Goal: Book appointment/travel/reservation

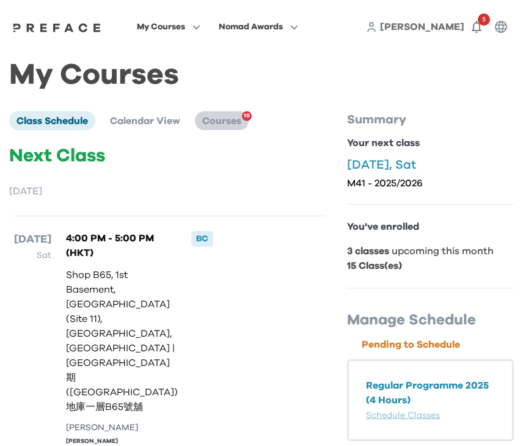
click at [230, 116] on span "Courses" at bounding box center [221, 121] width 39 height 10
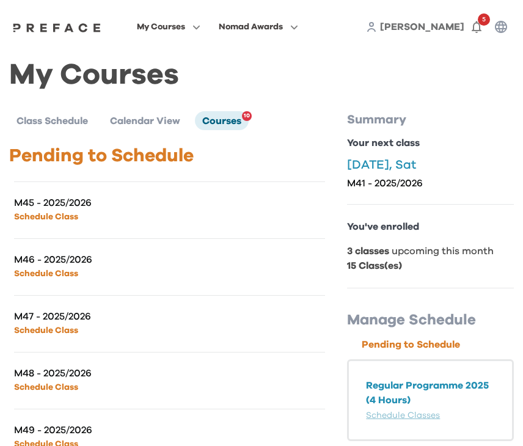
click at [48, 214] on link "Schedule Class" at bounding box center [46, 217] width 64 height 9
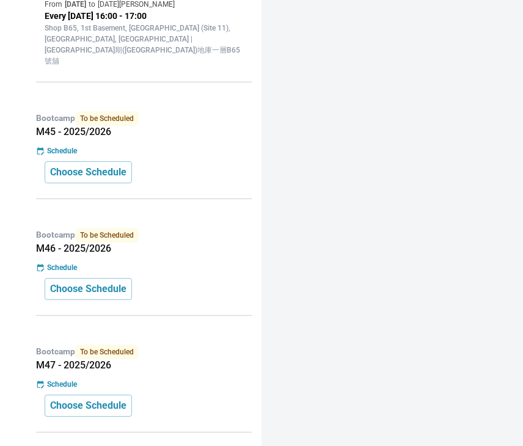
scroll to position [926, 0]
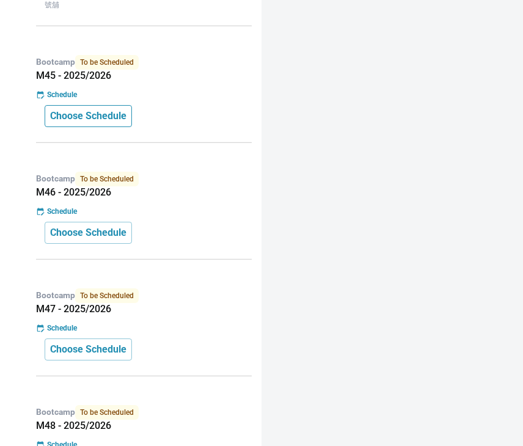
click at [115, 109] on p "Choose Schedule" at bounding box center [88, 116] width 76 height 15
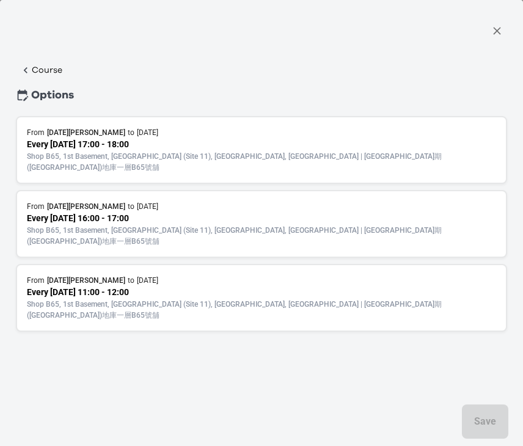
click at [219, 212] on p "Every [DATE] 16:00 - 17:00" at bounding box center [261, 218] width 469 height 13
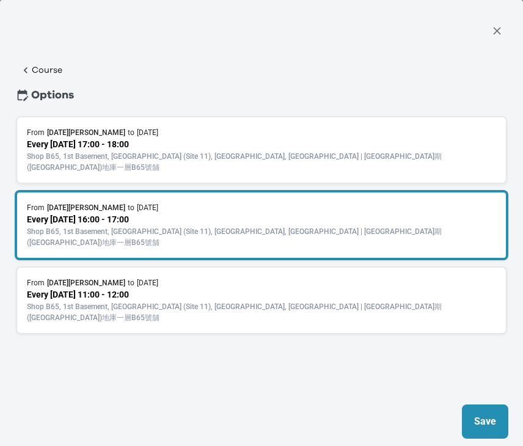
click at [480, 422] on p "Save" at bounding box center [485, 421] width 22 height 15
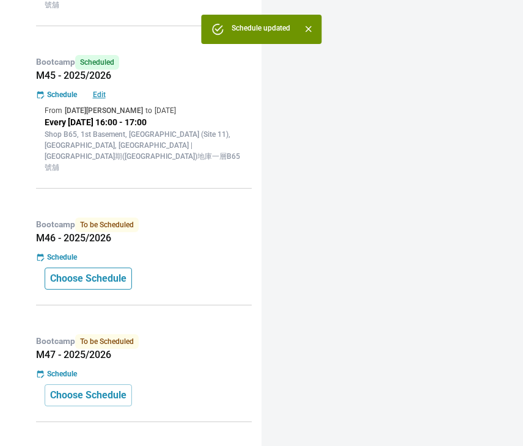
click at [98, 271] on p "Choose Schedule" at bounding box center [88, 278] width 76 height 15
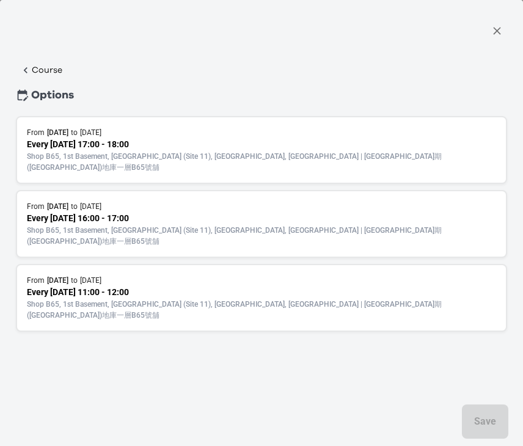
click at [232, 212] on p "Every Saturday 16:00 - 17:00" at bounding box center [261, 218] width 469 height 13
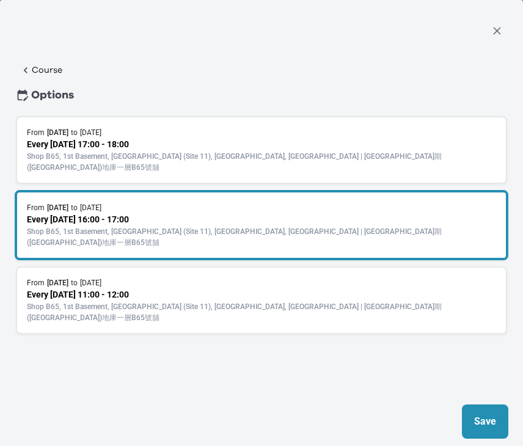
click at [486, 423] on p "Save" at bounding box center [485, 421] width 22 height 15
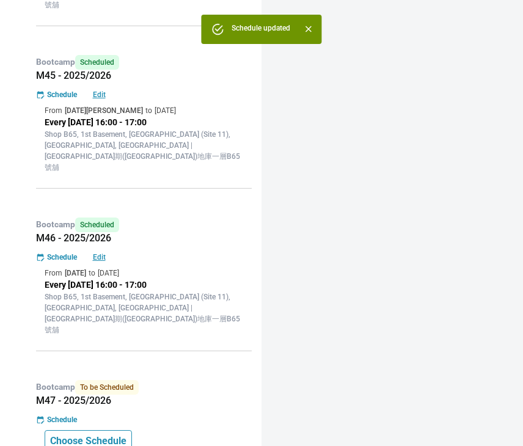
click at [95, 434] on p "Choose Schedule" at bounding box center [88, 441] width 76 height 15
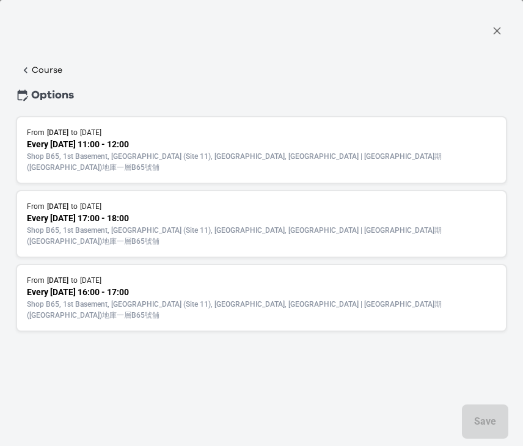
click at [265, 213] on p "Every Wednesday 17:00 - 18:00" at bounding box center [261, 218] width 469 height 13
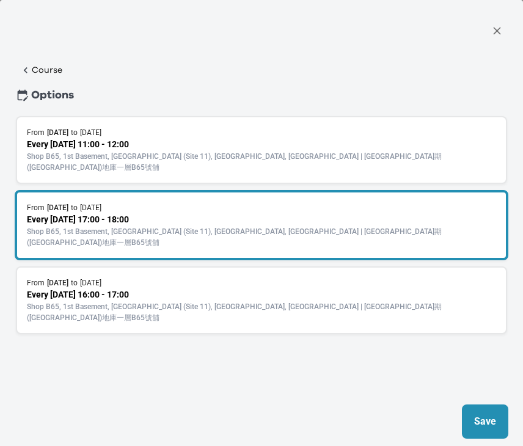
click at [388, 145] on p "Every Sunday 11:00 - 12:00" at bounding box center [261, 144] width 469 height 13
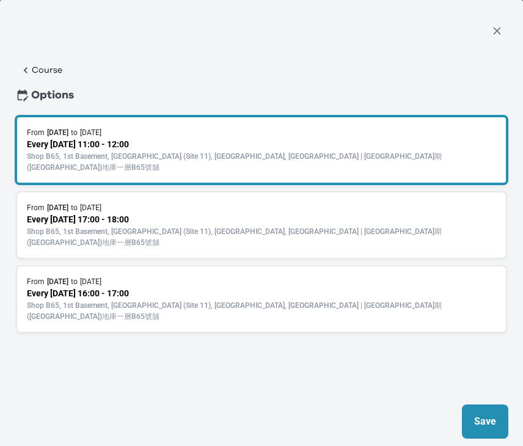
click at [349, 265] on div "From 21 Mar 2026 to 18 Apr 2026 Every Saturday 16:00 - 17:00 Shop B65, 1st Base…" at bounding box center [261, 299] width 491 height 68
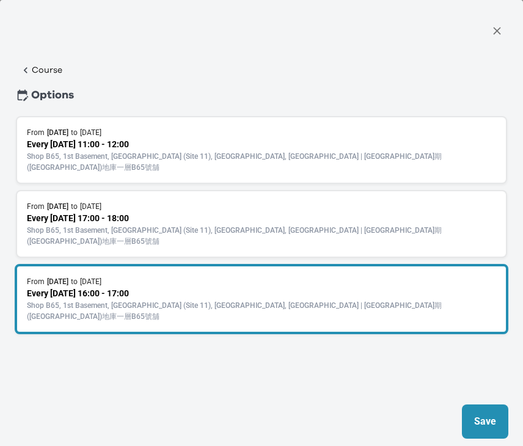
click at [511, 419] on div "Save" at bounding box center [261, 421] width 523 height 49
click at [488, 418] on p "Save" at bounding box center [485, 421] width 22 height 15
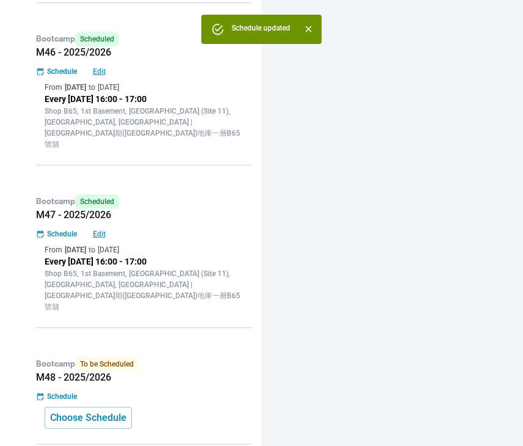
scroll to position [1201, 0]
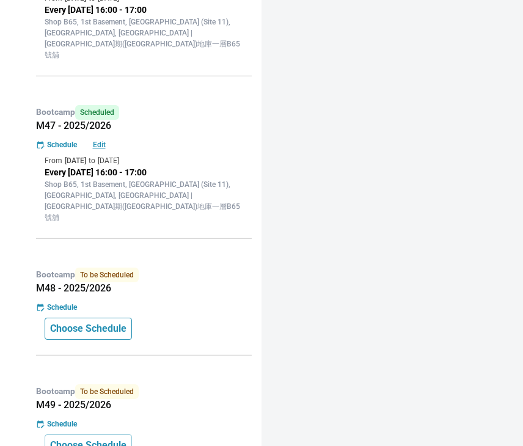
click at [101, 321] on p "Choose Schedule" at bounding box center [88, 328] width 76 height 15
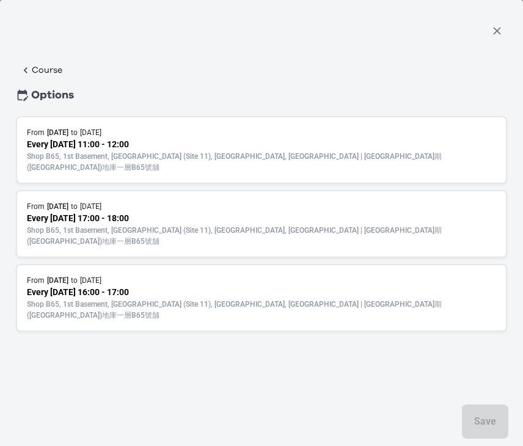
click at [189, 286] on p "Every Saturday 16:00 - 17:00" at bounding box center [261, 292] width 469 height 13
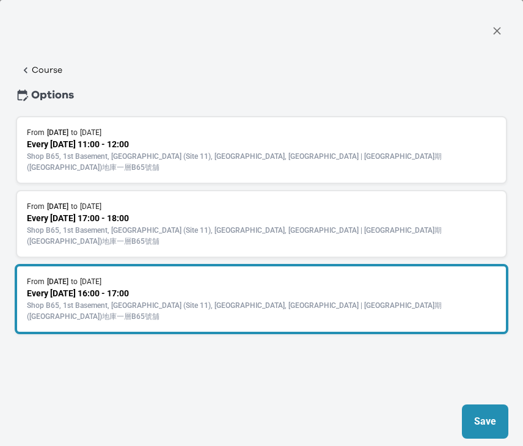
click at [473, 422] on button "Save" at bounding box center [485, 421] width 46 height 34
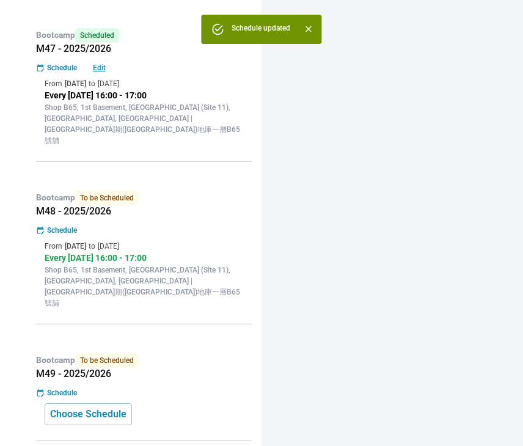
scroll to position [1350, 0]
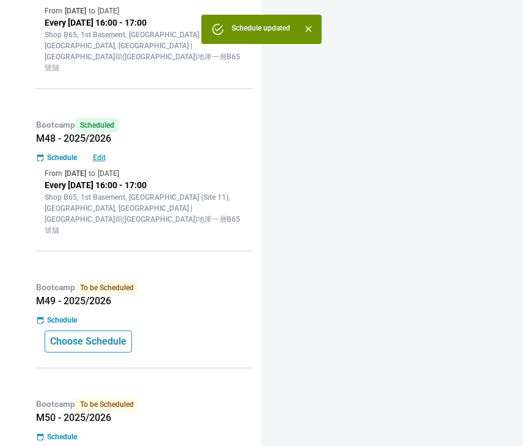
click at [121, 334] on p "Choose Schedule" at bounding box center [88, 341] width 76 height 15
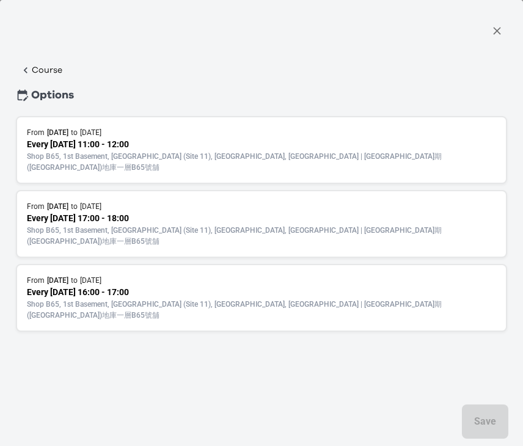
click at [293, 286] on p "Every Saturday 16:00 - 17:00" at bounding box center [261, 292] width 469 height 13
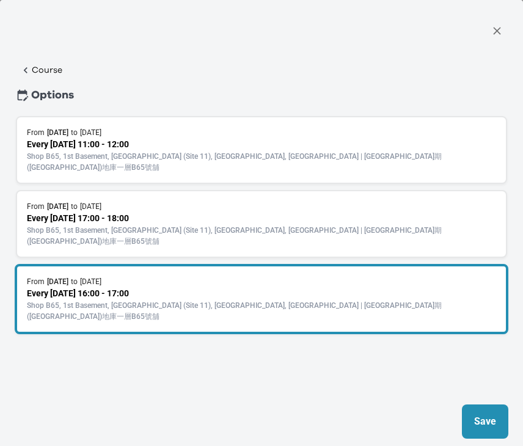
click at [491, 422] on p "Save" at bounding box center [485, 421] width 22 height 15
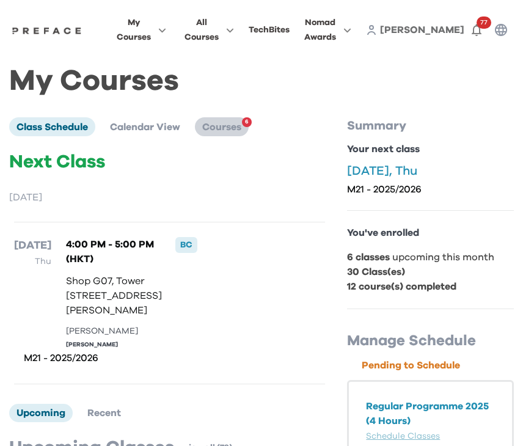
click at [225, 126] on span "Courses" at bounding box center [221, 127] width 39 height 10
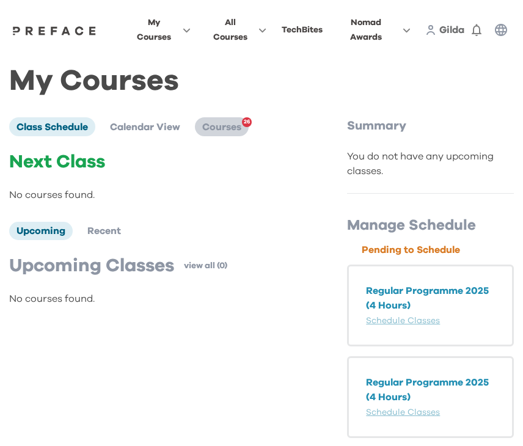
click at [236, 124] on span "Courses" at bounding box center [221, 127] width 39 height 10
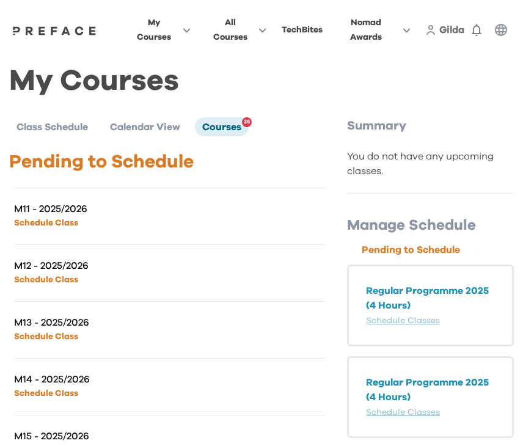
click at [56, 222] on link "Schedule Class" at bounding box center [46, 223] width 64 height 9
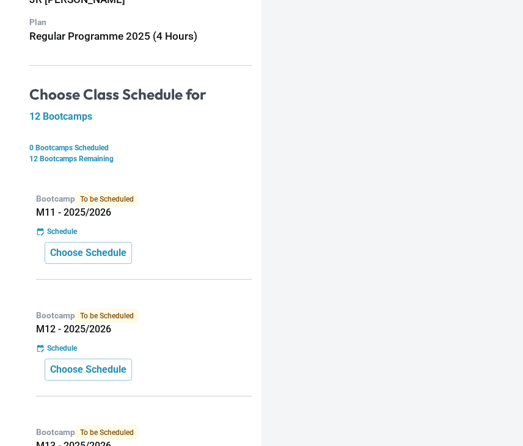
scroll to position [119, 0]
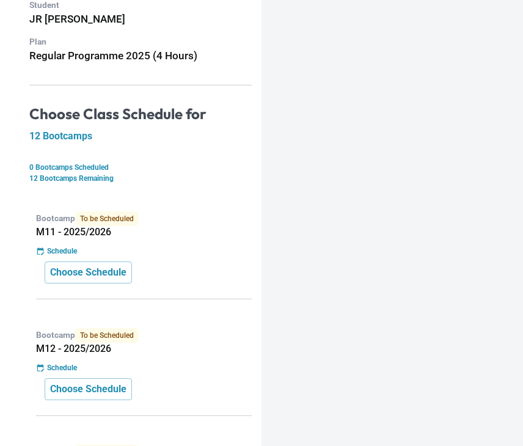
click at [102, 273] on p "Choose Schedule" at bounding box center [88, 272] width 76 height 15
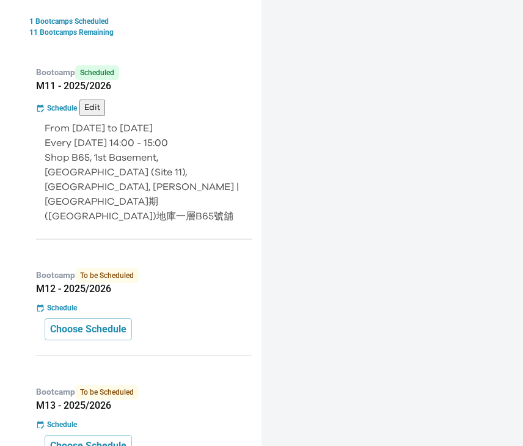
scroll to position [277, 0]
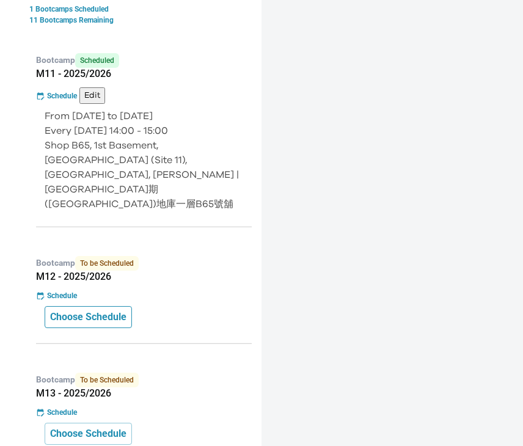
click at [112, 310] on p "Choose Schedule" at bounding box center [88, 317] width 76 height 15
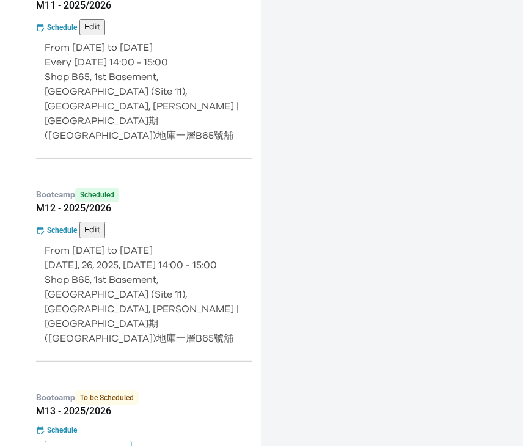
scroll to position [409, 0]
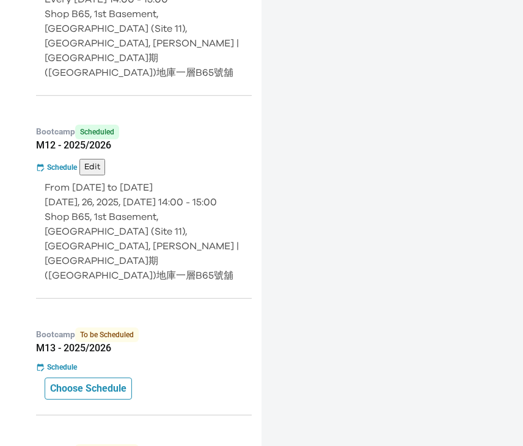
click at [75, 381] on p "Choose Schedule" at bounding box center [88, 388] width 76 height 15
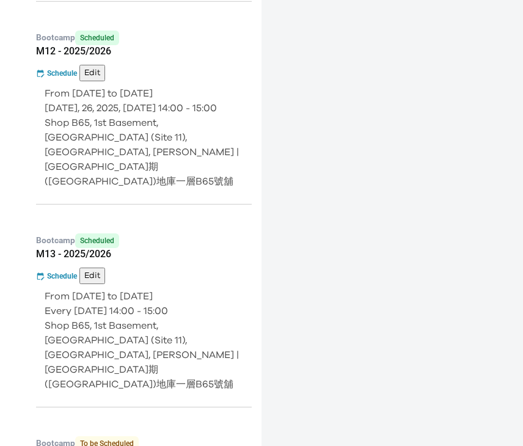
scroll to position [503, 0]
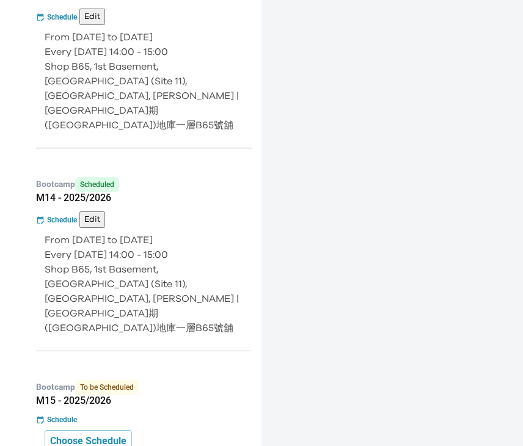
scroll to position [764, 0]
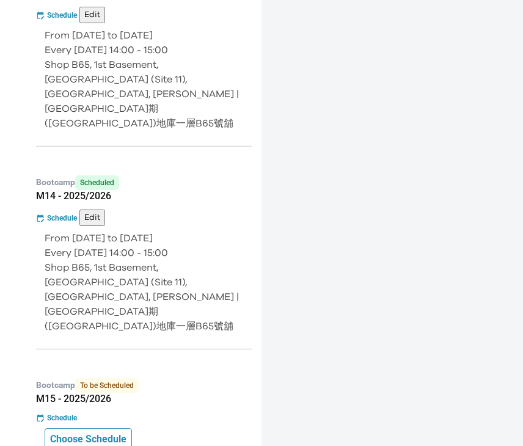
click at [95, 432] on p "Choose Schedule" at bounding box center [88, 439] width 76 height 15
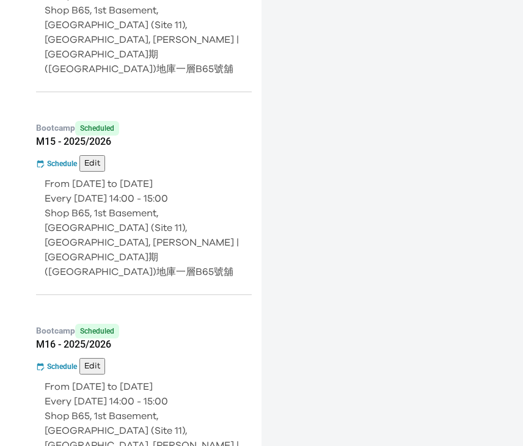
scroll to position [1037, 0]
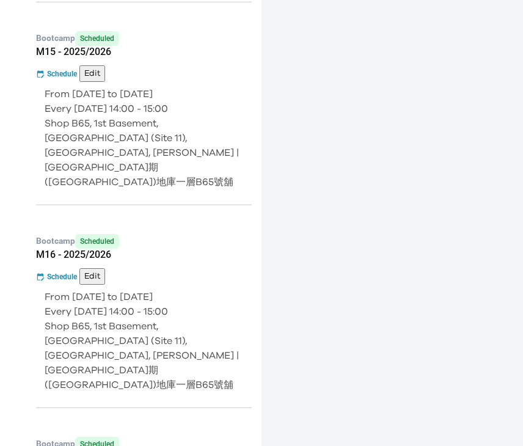
scroll to position [1128, 0]
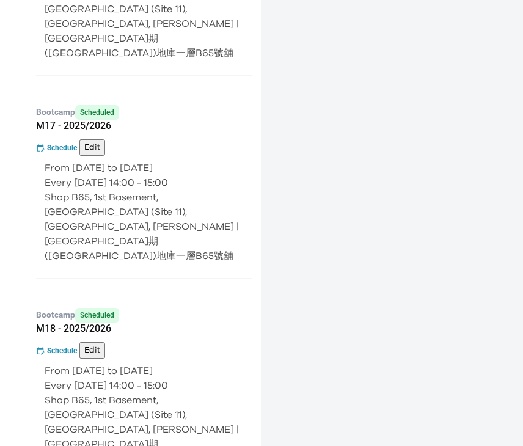
scroll to position [1452, 0]
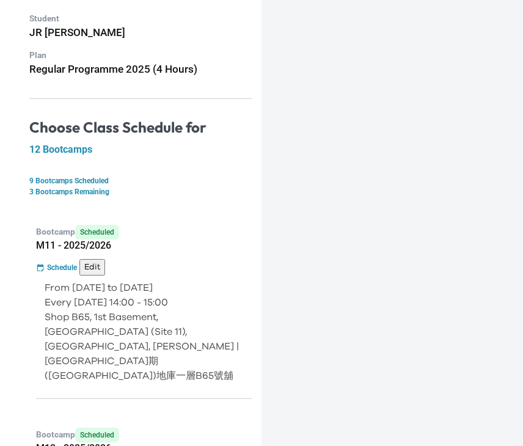
scroll to position [0, 0]
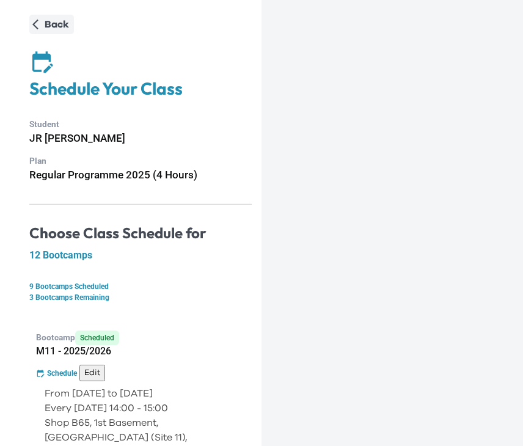
click at [54, 26] on p "Back" at bounding box center [57, 24] width 24 height 15
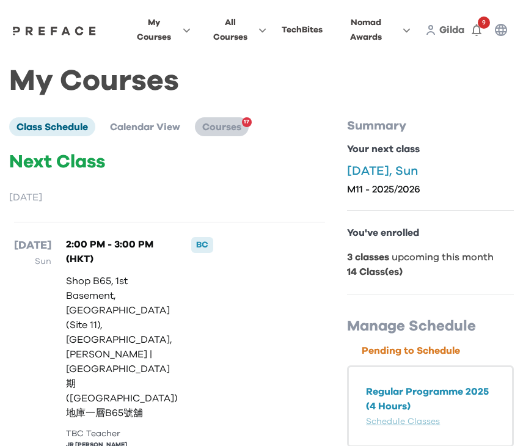
click at [221, 129] on span "Courses" at bounding box center [221, 127] width 39 height 10
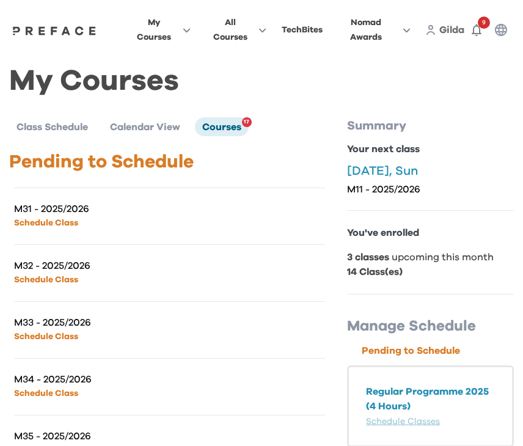
click at [75, 228] on p "Schedule Class" at bounding box center [92, 222] width 156 height 15
click at [75, 224] on link "Schedule Class" at bounding box center [46, 223] width 64 height 9
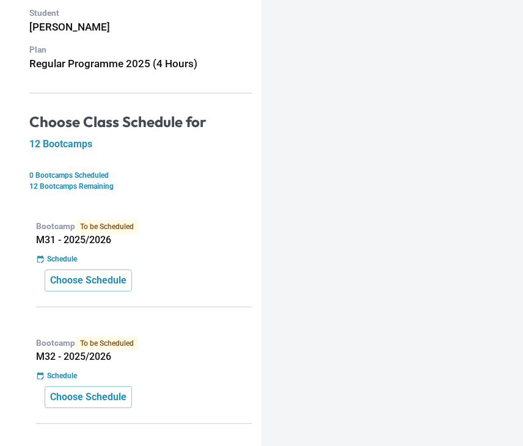
scroll to position [127, 0]
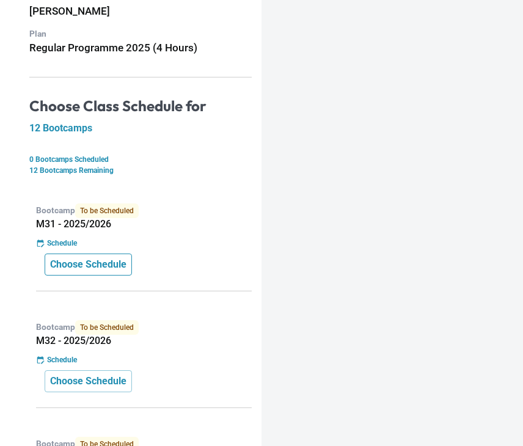
click at [109, 266] on p "Choose Schedule" at bounding box center [88, 264] width 76 height 15
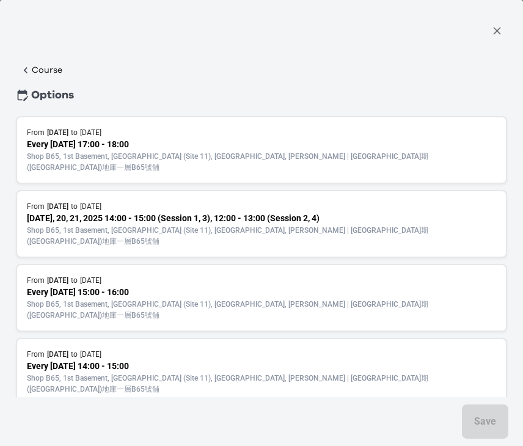
click at [161, 360] on p "Every [DATE] 14:00 - 15:00" at bounding box center [261, 366] width 469 height 13
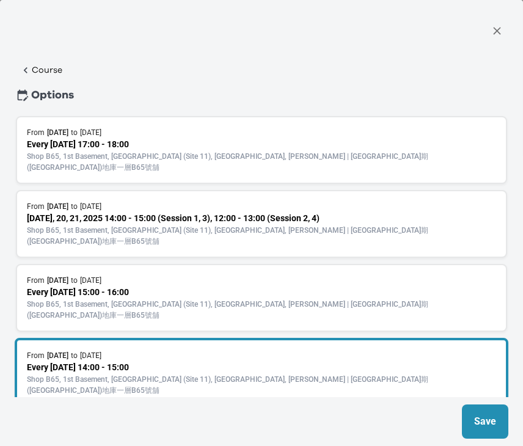
click at [479, 416] on p "Save" at bounding box center [485, 421] width 22 height 15
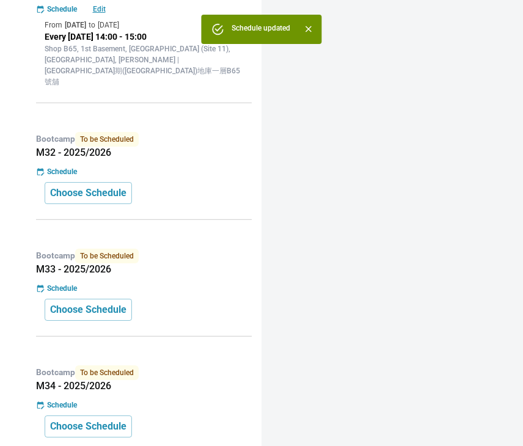
scroll to position [362, 0]
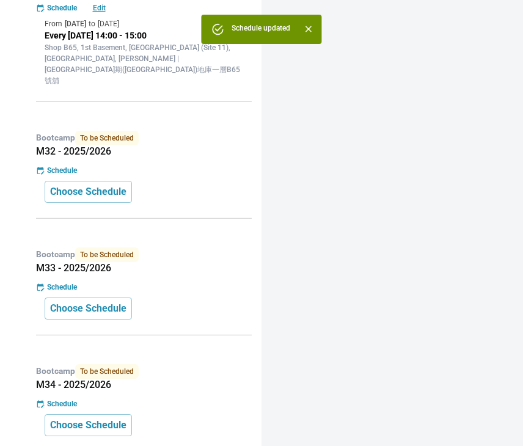
click at [110, 198] on div "Bootcamp To be Scheduled M32 - 2025/2026 Schedule Choose Schedule" at bounding box center [140, 170] width 222 height 97
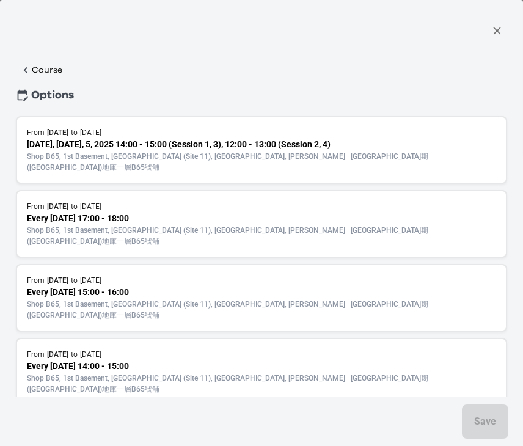
click at [196, 373] on p "Shop B65, 1st Basement, [GEOGRAPHIC_DATA] (Site 11), [GEOGRAPHIC_DATA], [PERSON…" at bounding box center [261, 384] width 469 height 22
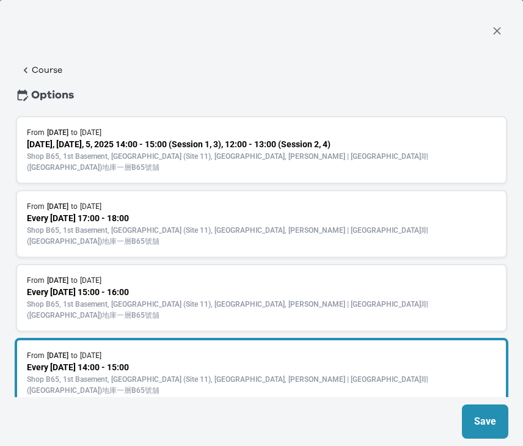
click at [477, 413] on button "Save" at bounding box center [485, 421] width 46 height 34
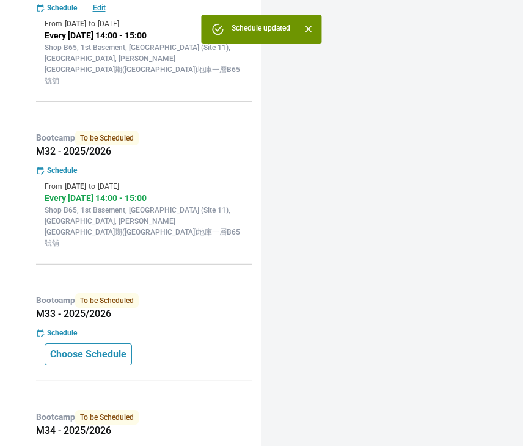
click at [101, 347] on p "Choose Schedule" at bounding box center [88, 354] width 76 height 15
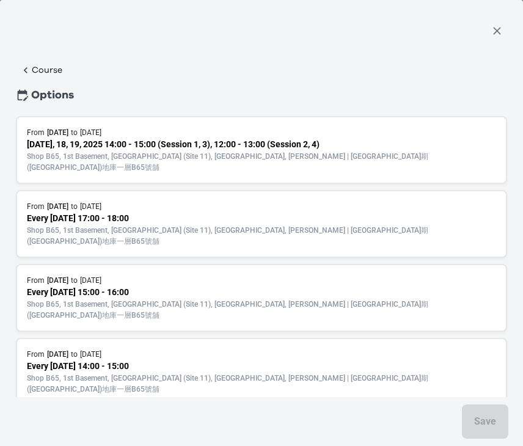
click at [327, 373] on p "Shop B65, 1st Basement, [GEOGRAPHIC_DATA] (Site 11), [GEOGRAPHIC_DATA], [PERSON…" at bounding box center [261, 384] width 469 height 22
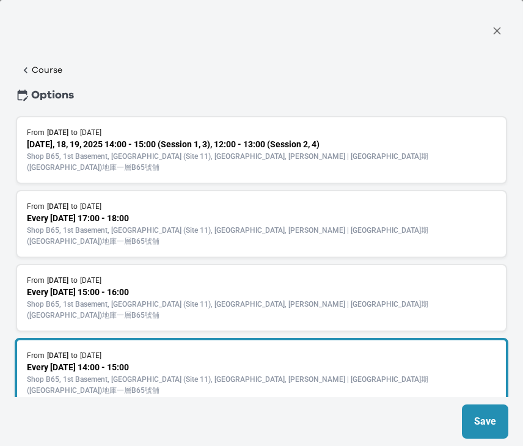
click at [500, 412] on button "Save" at bounding box center [485, 421] width 46 height 34
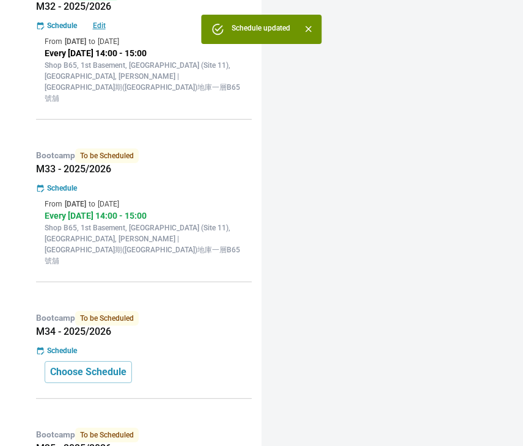
scroll to position [508, 0]
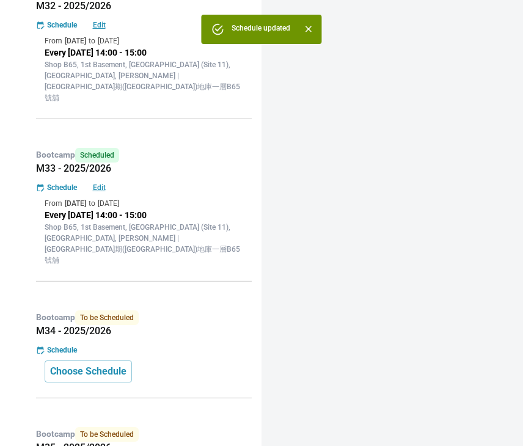
click at [88, 326] on div "Bootcamp To be Scheduled M34 - 2025/2026 Schedule Choose Schedule" at bounding box center [140, 349] width 222 height 97
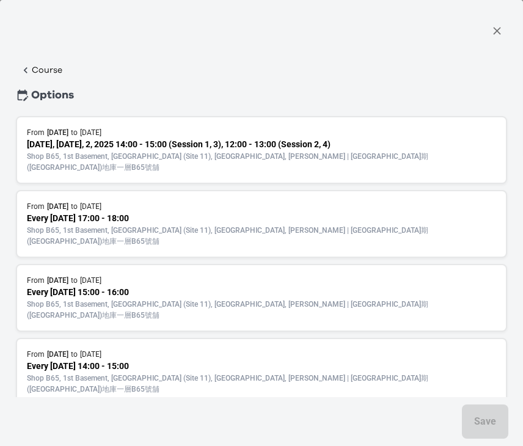
click at [188, 349] on div "From [DATE] to [DATE]" at bounding box center [261, 354] width 469 height 11
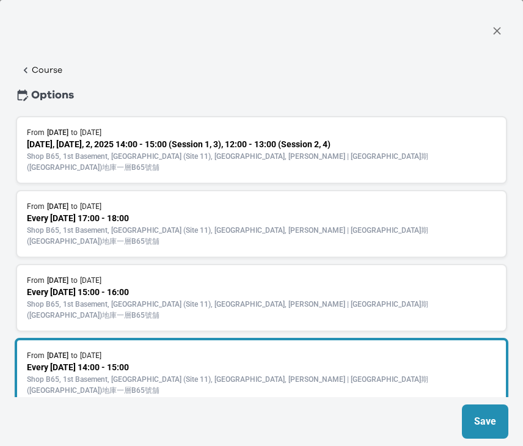
click at [474, 418] on p "Save" at bounding box center [485, 421] width 22 height 15
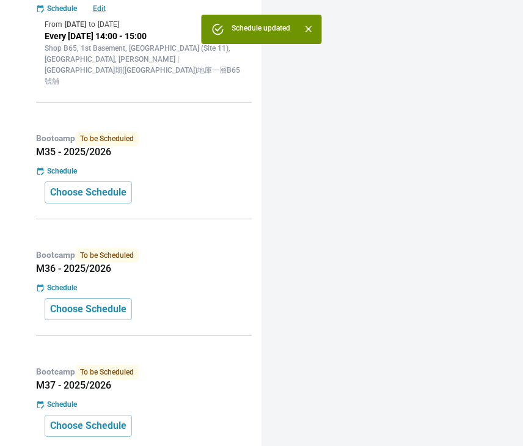
scroll to position [852, 0]
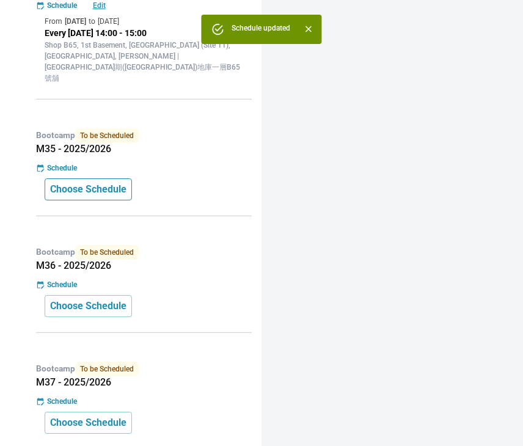
click at [110, 182] on p "Choose Schedule" at bounding box center [88, 189] width 76 height 15
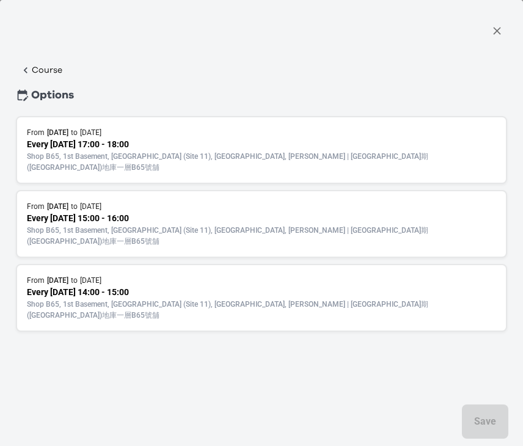
click at [359, 286] on p "Every [DATE] 14:00 - 15:00" at bounding box center [261, 292] width 469 height 13
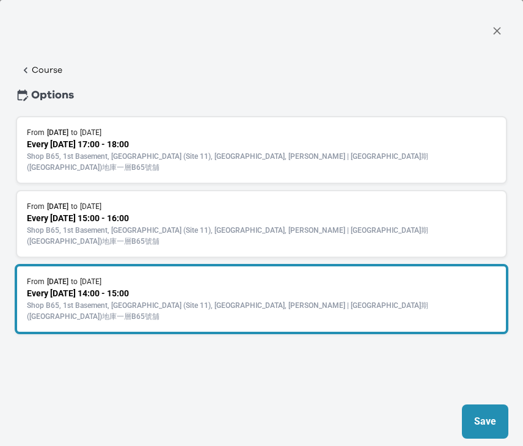
click at [489, 408] on button "Save" at bounding box center [485, 421] width 46 height 34
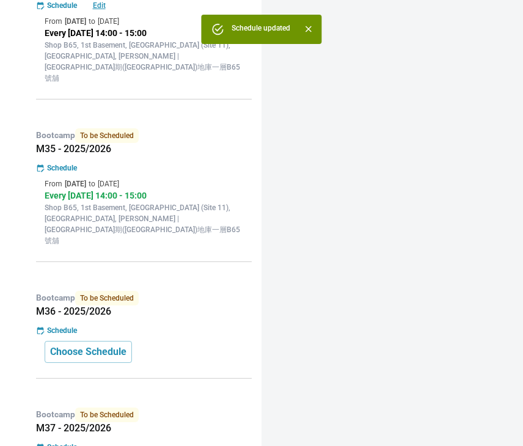
click at [97, 283] on div "Bootcamp To be Scheduled M36 - 2025/2026 Schedule Choose Schedule" at bounding box center [140, 330] width 222 height 97
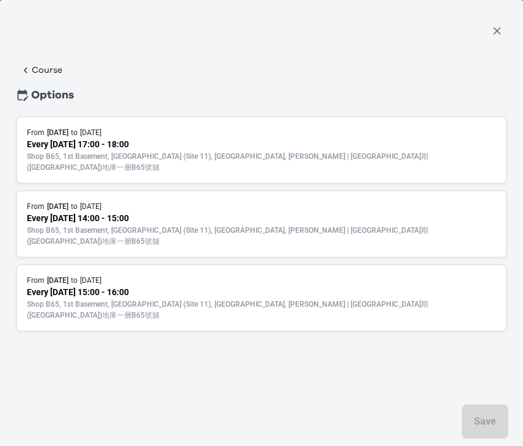
click at [255, 286] on p "Every [DATE] 15:00 - 16:00" at bounding box center [261, 292] width 469 height 13
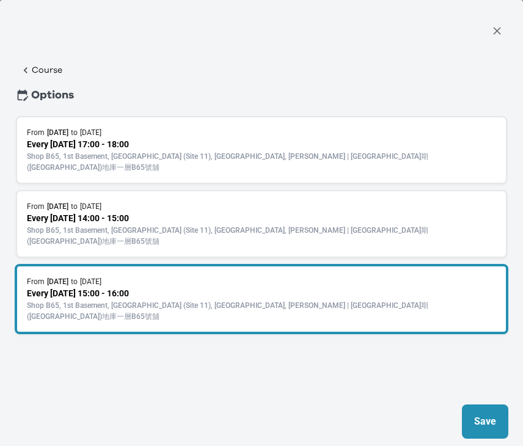
click at [489, 414] on p "Save" at bounding box center [485, 421] width 22 height 15
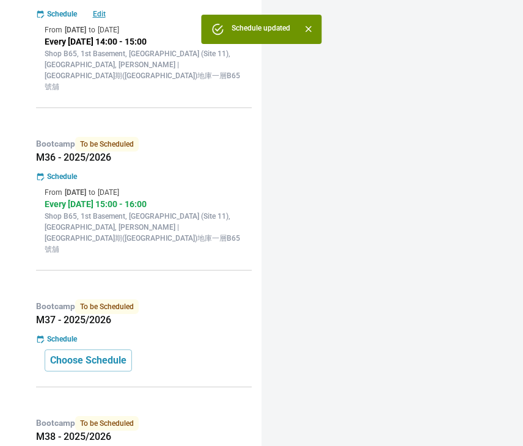
scroll to position [1041, 0]
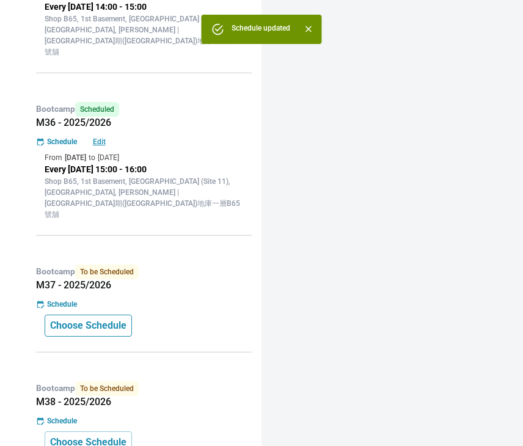
click at [90, 315] on button "Choose Schedule" at bounding box center [88, 326] width 87 height 22
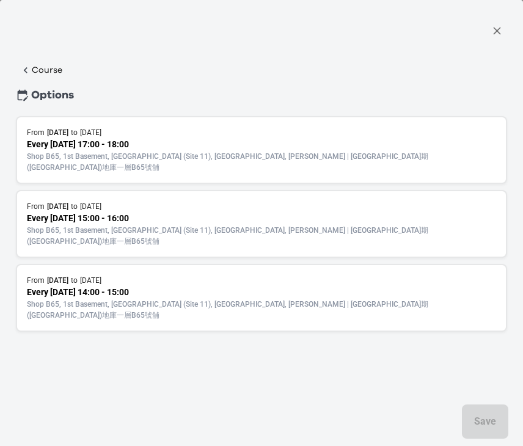
click at [297, 286] on p "Every [DATE] 14:00 - 15:00" at bounding box center [261, 292] width 469 height 13
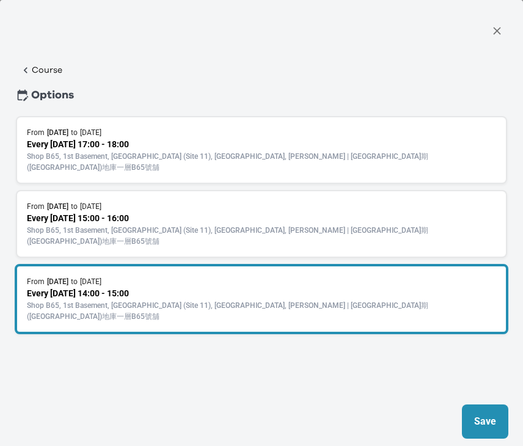
click at [463, 398] on div "Save" at bounding box center [261, 421] width 523 height 49
click at [469, 423] on button "Save" at bounding box center [485, 421] width 46 height 34
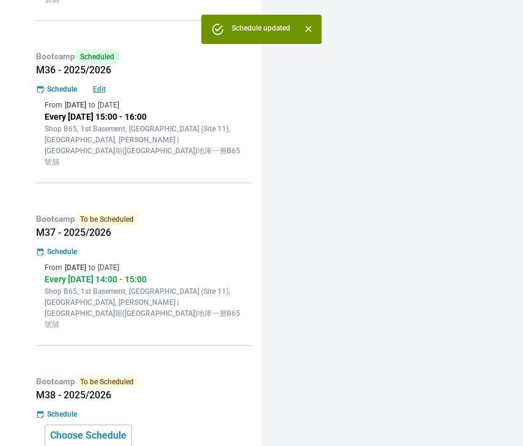
scroll to position [1155, 0]
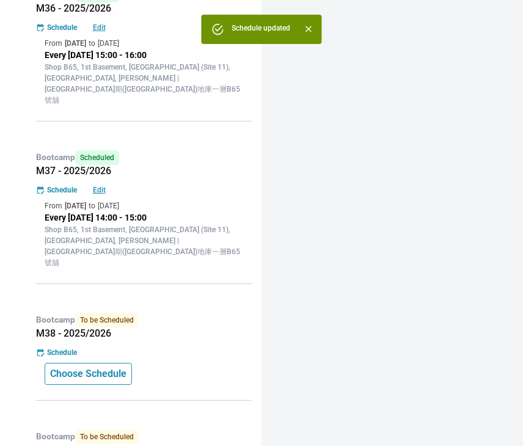
click at [122, 367] on p "Choose Schedule" at bounding box center [88, 374] width 76 height 15
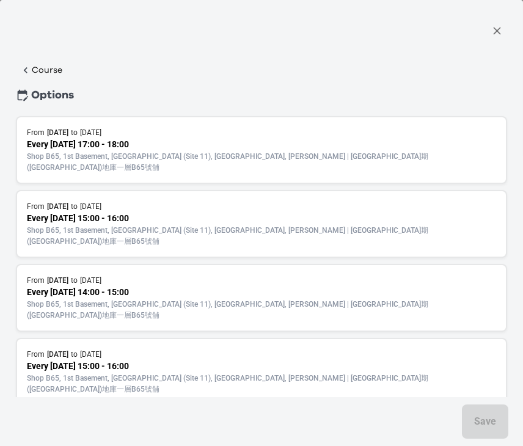
click at [315, 360] on p "Every [DATE] 15:00 - 16:00" at bounding box center [261, 366] width 469 height 13
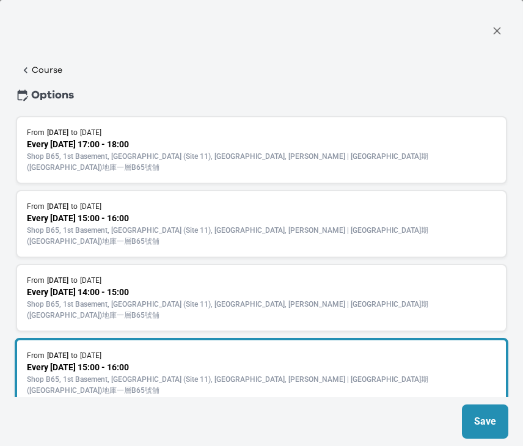
click at [483, 428] on p "Save" at bounding box center [485, 421] width 22 height 15
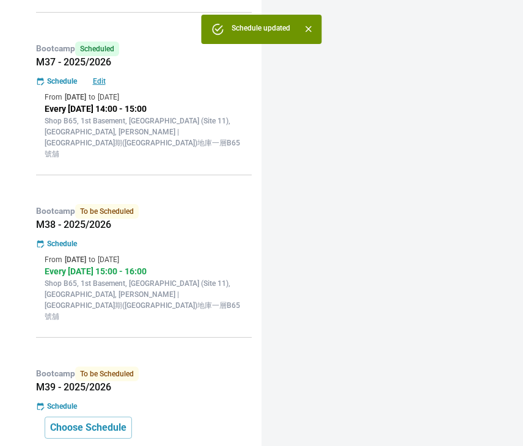
scroll to position [1288, 0]
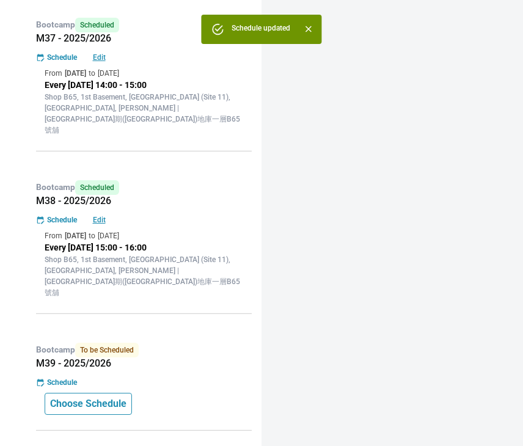
click at [95, 397] on p "Choose Schedule" at bounding box center [88, 404] width 76 height 15
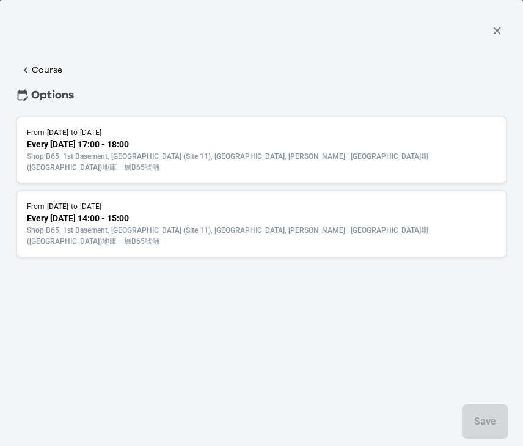
click at [385, 225] on p "Shop B65, 1st Basement, [GEOGRAPHIC_DATA] (Site 11), [GEOGRAPHIC_DATA], [PERSON…" at bounding box center [261, 236] width 469 height 22
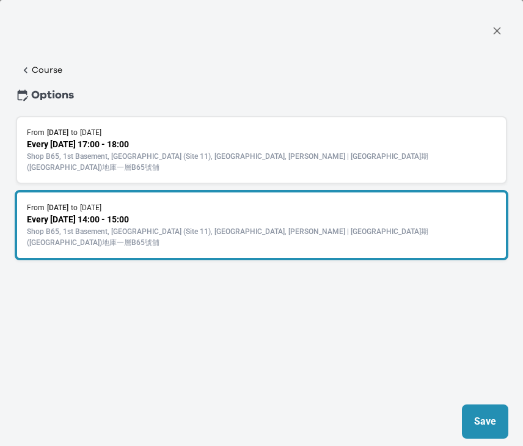
click at [497, 416] on button "Save" at bounding box center [485, 421] width 46 height 34
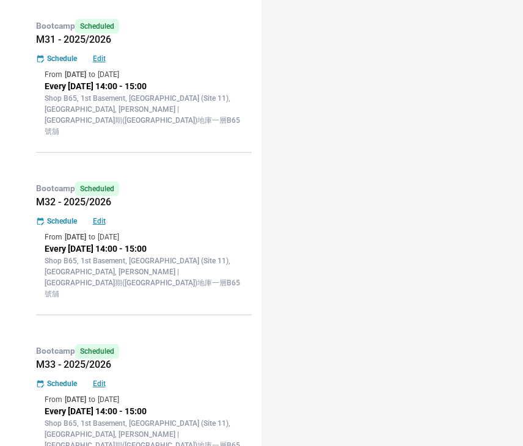
scroll to position [0, 0]
